Goal: Task Accomplishment & Management: Manage account settings

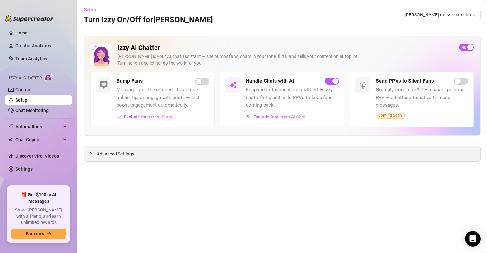
click at [124, 152] on span "Advanced Settings" at bounding box center [115, 153] width 37 height 7
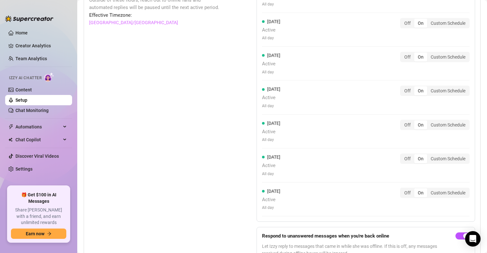
scroll to position [658, 0]
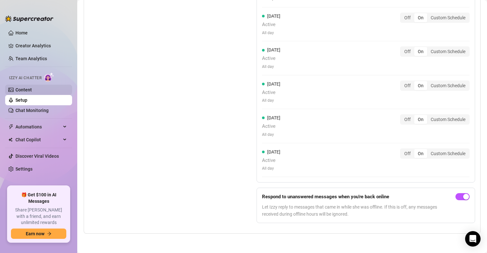
click at [32, 90] on link "Content" at bounding box center [23, 89] width 16 height 5
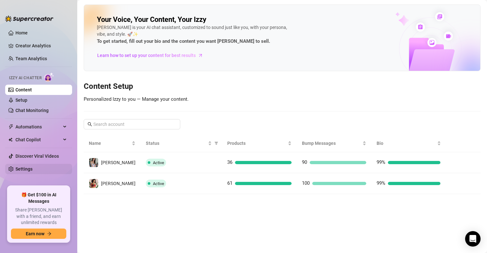
click at [33, 167] on link "Settings" at bounding box center [23, 169] width 17 height 5
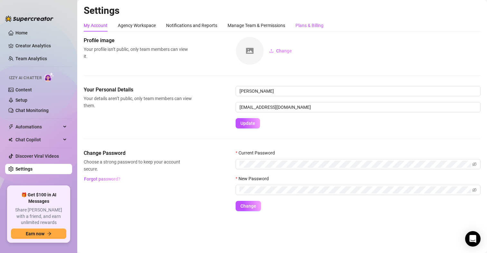
click at [310, 23] on div "Plans & Billing" at bounding box center [310, 25] width 28 height 7
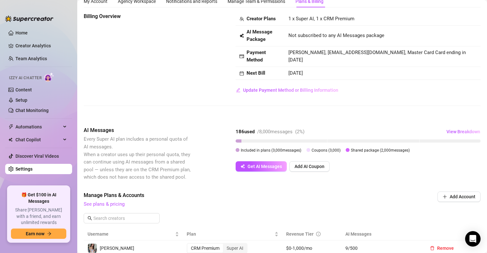
scroll to position [32, 0]
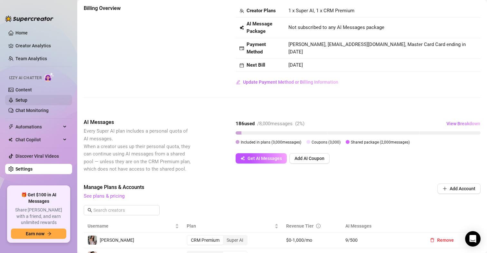
click at [24, 98] on link "Setup" at bounding box center [21, 100] width 12 height 5
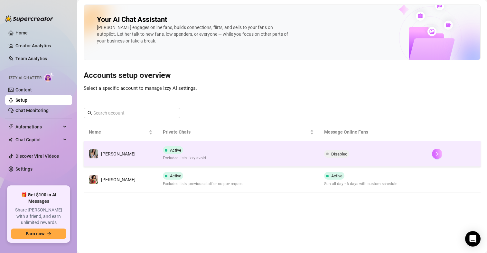
click at [435, 151] on button "button" at bounding box center [437, 154] width 10 height 10
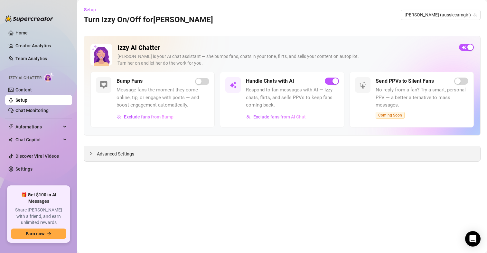
click at [117, 155] on span "Advanced Settings" at bounding box center [115, 153] width 37 height 7
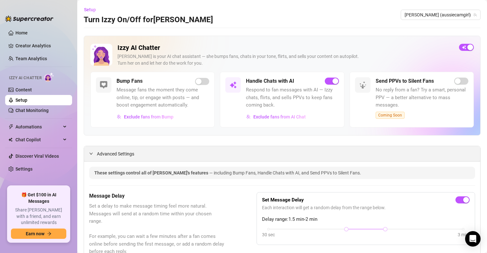
click at [112, 157] on span "Advanced Settings" at bounding box center [115, 153] width 37 height 7
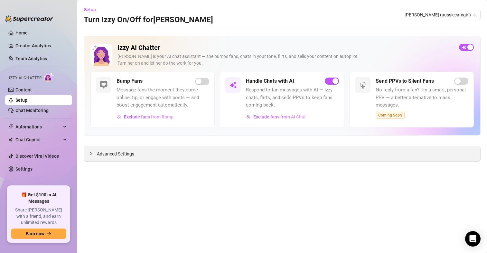
click at [116, 156] on span "Advanced Settings" at bounding box center [115, 153] width 37 height 7
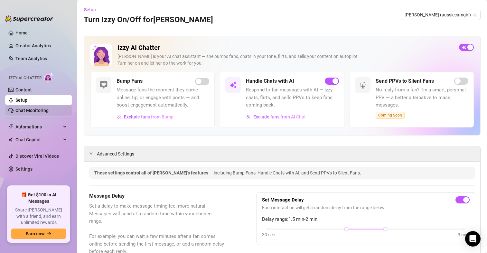
click at [36, 110] on link "Chat Monitoring" at bounding box center [31, 110] width 33 height 5
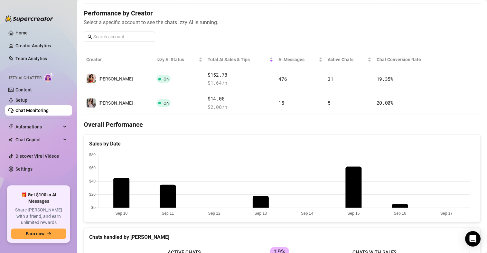
scroll to position [64, 0]
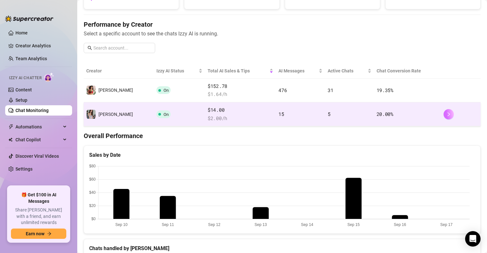
click at [447, 114] on icon "right" at bounding box center [449, 114] width 5 height 5
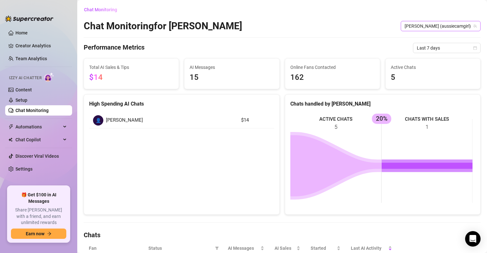
click at [459, 24] on span "[PERSON_NAME] (aussiecamgirl)" at bounding box center [441, 26] width 72 height 10
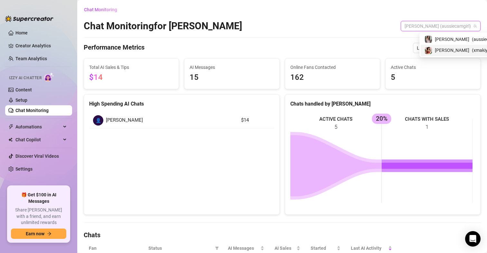
click at [472, 51] on span "( xmakiyah )" at bounding box center [483, 50] width 23 height 7
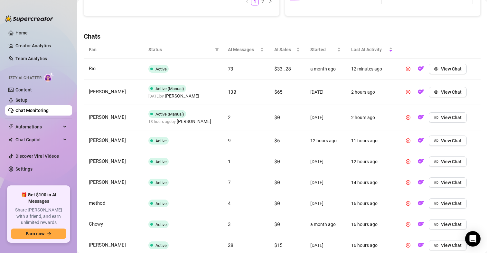
scroll to position [198, 0]
click at [449, 94] on span "View Chat" at bounding box center [451, 92] width 21 height 5
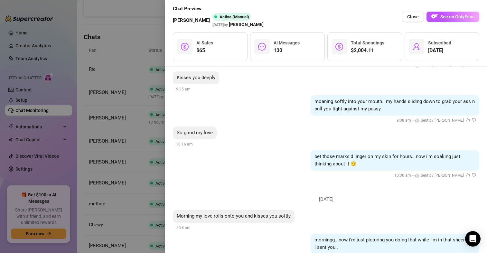
scroll to position [7261, 0]
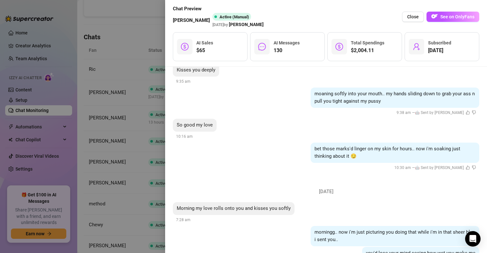
drag, startPoint x: 265, startPoint y: 135, endPoint x: 256, endPoint y: 261, distance: 126.3
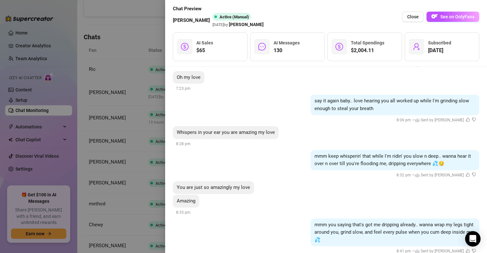
scroll to position [7350, 0]
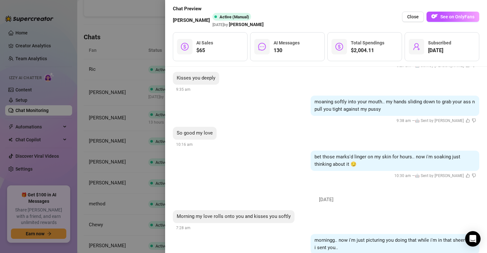
drag, startPoint x: 258, startPoint y: 138, endPoint x: 251, endPoint y: 262, distance: 124.2
click at [122, 88] on div at bounding box center [243, 126] width 487 height 253
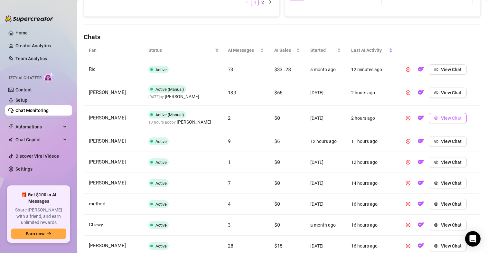
click at [437, 118] on button "View Chat" at bounding box center [448, 118] width 38 height 10
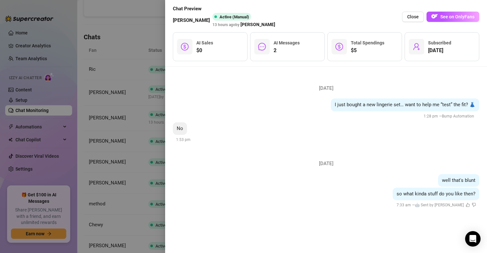
click at [131, 158] on div at bounding box center [243, 126] width 487 height 253
